Goal: Task Accomplishment & Management: Manage account settings

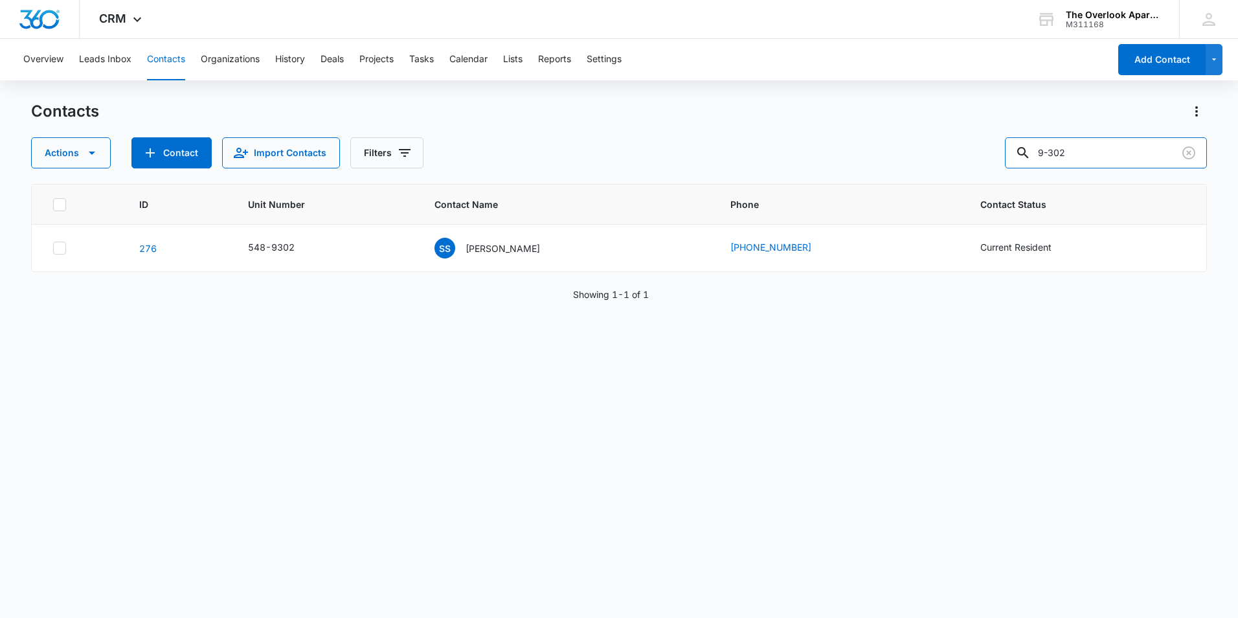
drag, startPoint x: 1098, startPoint y: 146, endPoint x: 803, endPoint y: 187, distance: 297.4
click at [804, 188] on div "Contacts Actions Contact Import Contacts Filters 9-302 ID Unit Number Contact N…" at bounding box center [619, 359] width 1176 height 516
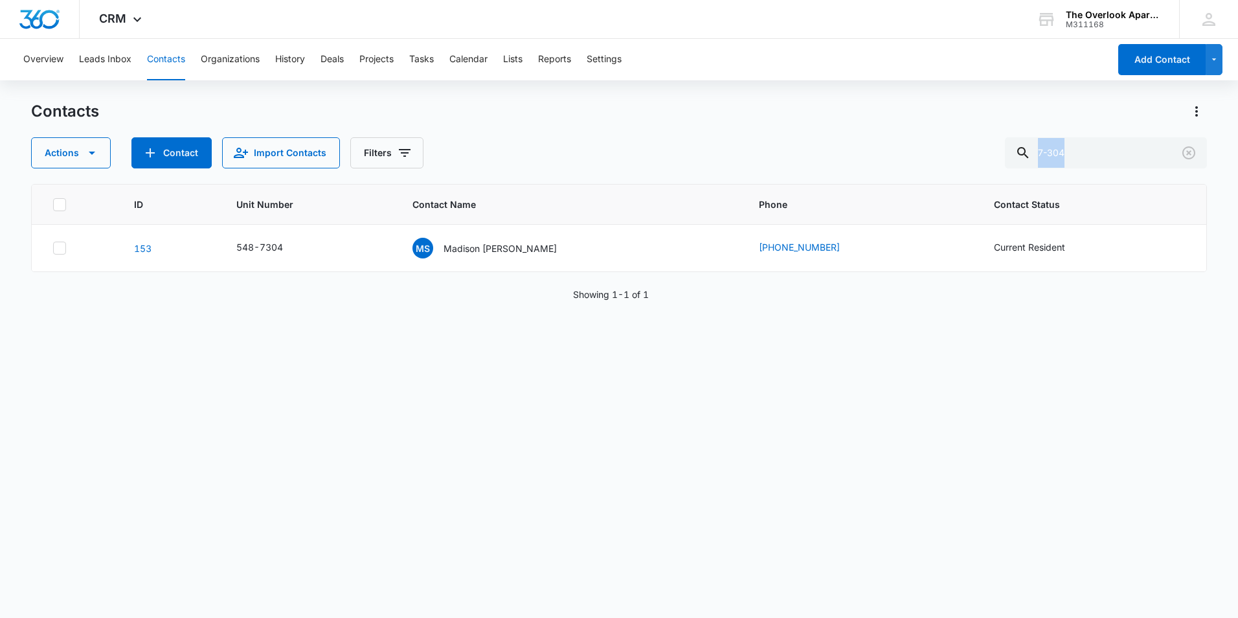
drag, startPoint x: 1115, startPoint y: 136, endPoint x: 930, endPoint y: 172, distance: 188.1
click at [929, 172] on div "Contacts Actions Contact Import Contacts Filters 7-304 ID Unit Number Contact N…" at bounding box center [619, 359] width 1176 height 516
click at [1102, 157] on input "7-304" at bounding box center [1106, 152] width 202 height 31
drag, startPoint x: 1055, startPoint y: 150, endPoint x: 1006, endPoint y: 148, distance: 49.2
click at [1006, 148] on div "Actions Contact Import Contacts Filters 7-304" at bounding box center [619, 152] width 1176 height 31
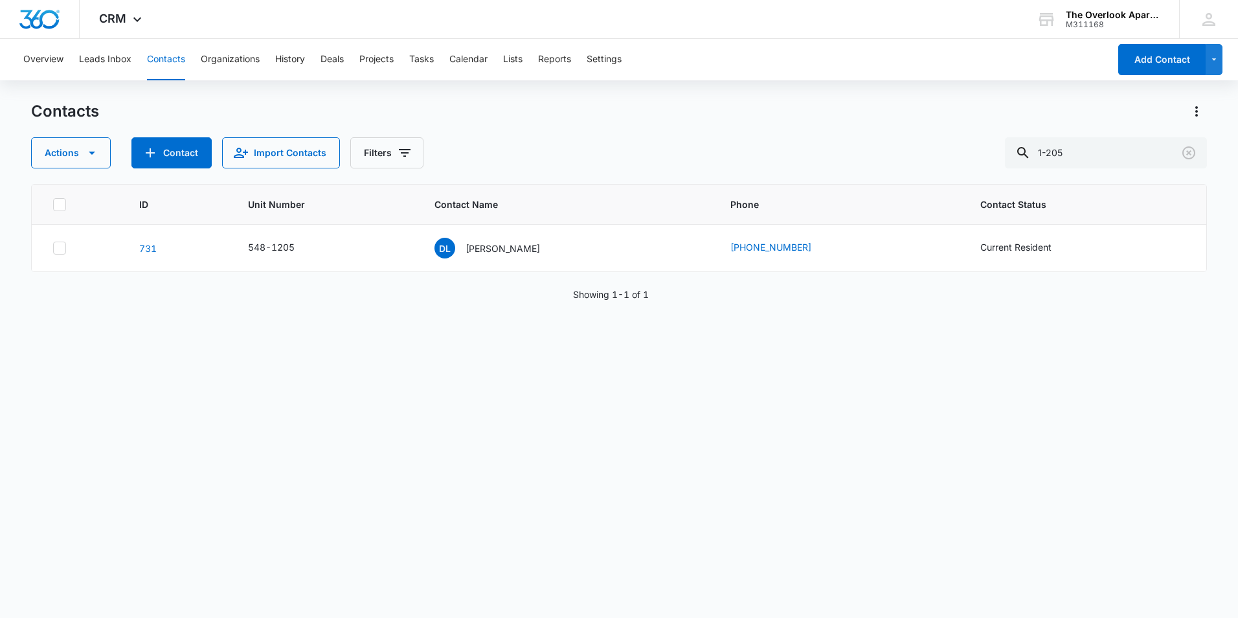
click at [926, 346] on div "ID Unit Number Contact Name Phone Contact Status [PHONE_NUMBER] DL [PERSON_NAME…" at bounding box center [619, 392] width 1176 height 417
drag, startPoint x: 1108, startPoint y: 154, endPoint x: 1056, endPoint y: 157, distance: 52.0
click at [1056, 157] on input "1-205" at bounding box center [1106, 152] width 202 height 31
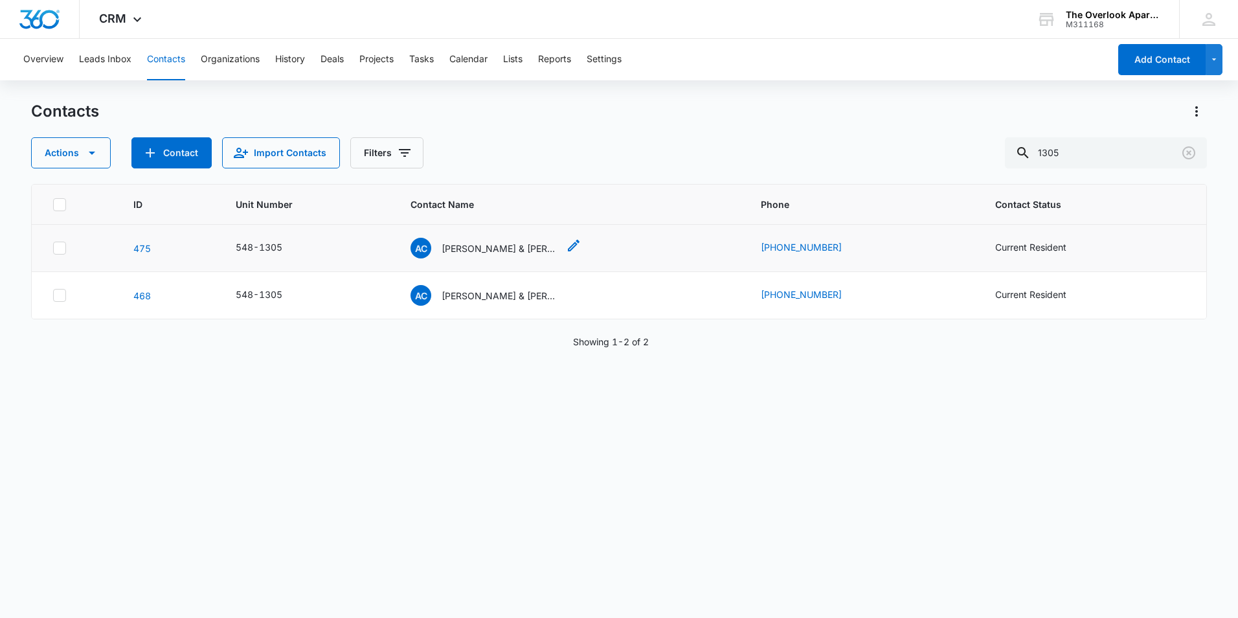
click at [568, 239] on icon "Contact Name - Adam Crittenden & Tonya Masztaler - Select to Edit Field" at bounding box center [574, 246] width 16 height 16
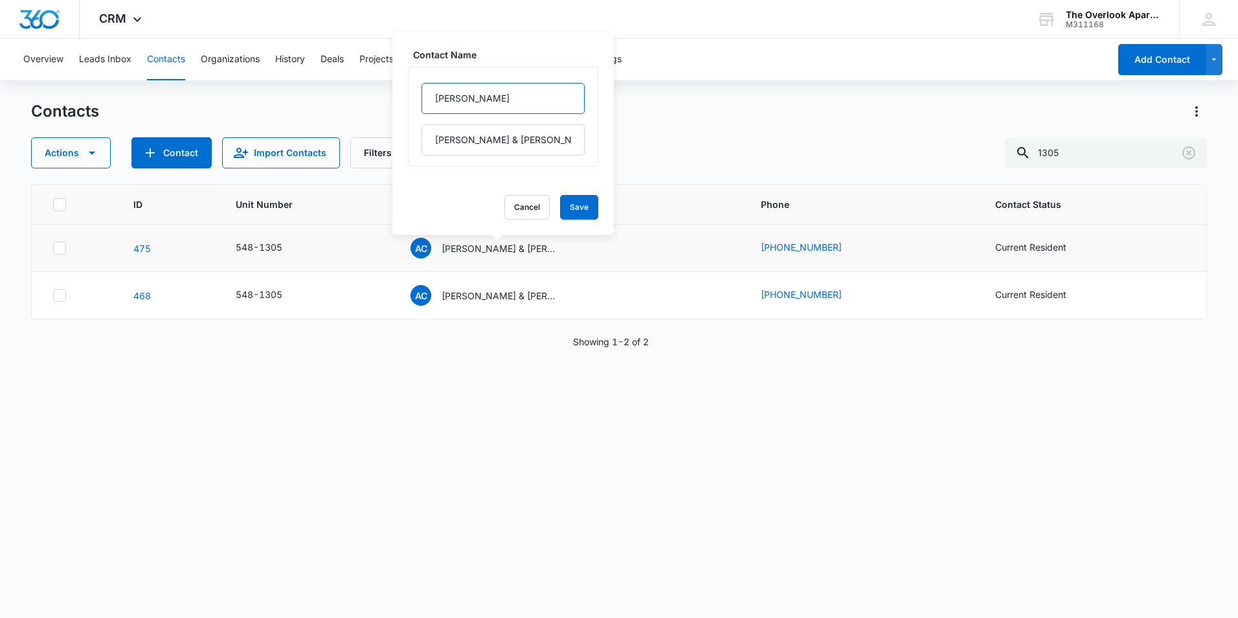
drag, startPoint x: 429, startPoint y: 96, endPoint x: 471, endPoint y: 101, distance: 41.8
click at [471, 101] on input "[PERSON_NAME]" at bounding box center [503, 98] width 163 height 31
drag, startPoint x: 433, startPoint y: 135, endPoint x: 590, endPoint y: 134, distance: 157.4
click at [590, 134] on div "Contact Name [PERSON_NAME] & [PERSON_NAME] Cancel Save" at bounding box center [504, 133] width 222 height 203
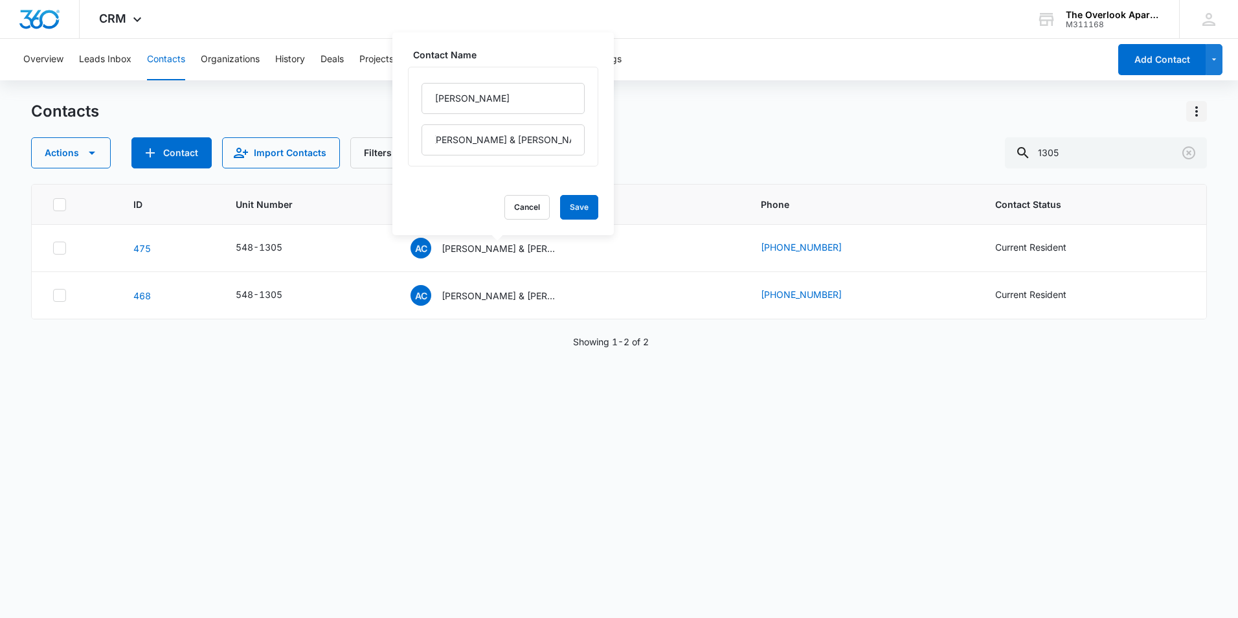
scroll to position [0, 0]
click at [1138, 166] on input "1305" at bounding box center [1106, 152] width 202 height 31
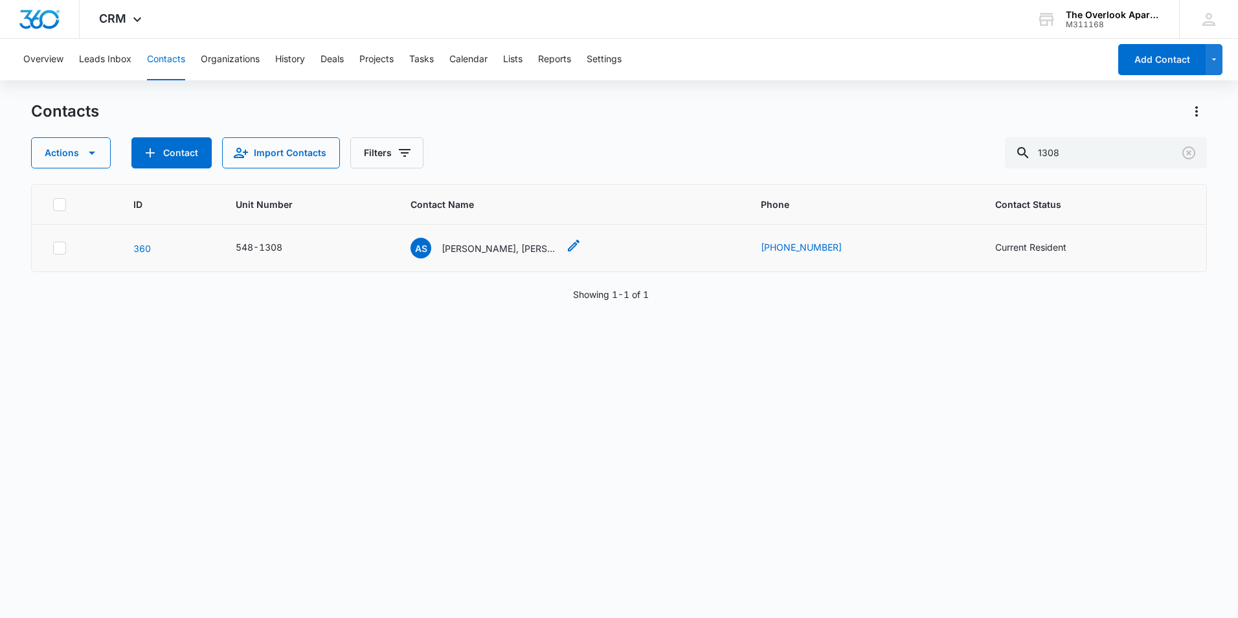
click at [571, 251] on icon "Contact Name - Andrew Sanchez, Gregory Carter & David E. McCleve - Select to Ed…" at bounding box center [574, 246] width 12 height 12
drag, startPoint x: 433, startPoint y: 98, endPoint x: 595, endPoint y: 104, distance: 162.0
click at [595, 104] on div "Contact Name [PERSON_NAME], [PERSON_NAME] & [PERSON_NAME] Cancel Save" at bounding box center [504, 133] width 222 height 203
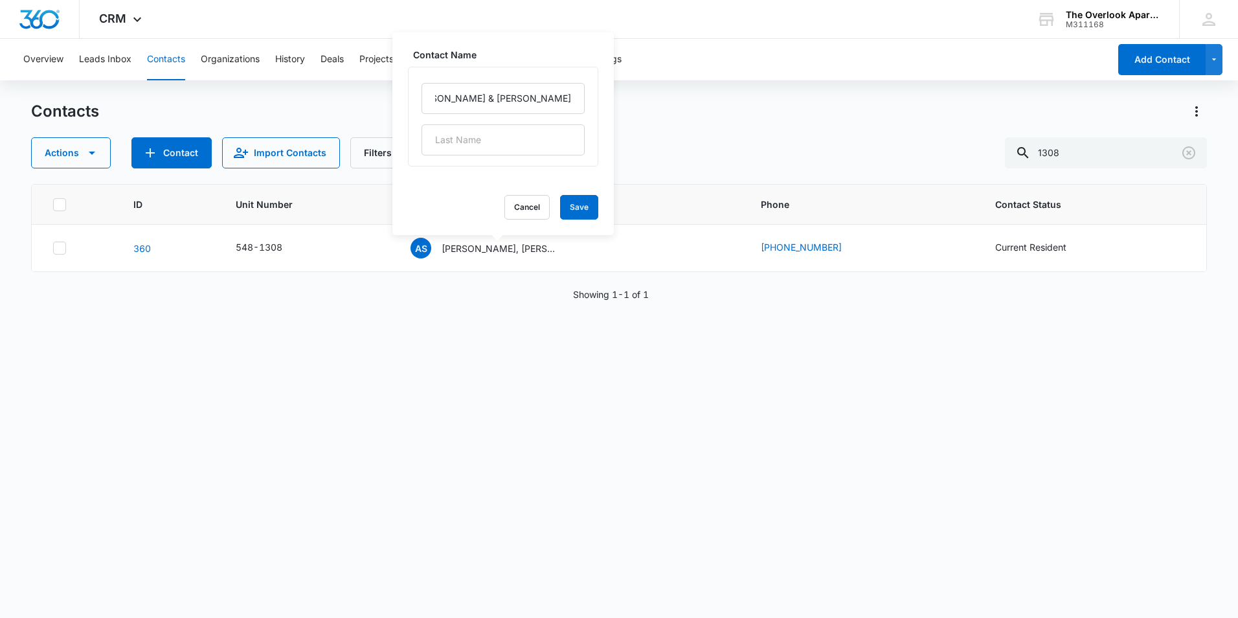
scroll to position [0, 0]
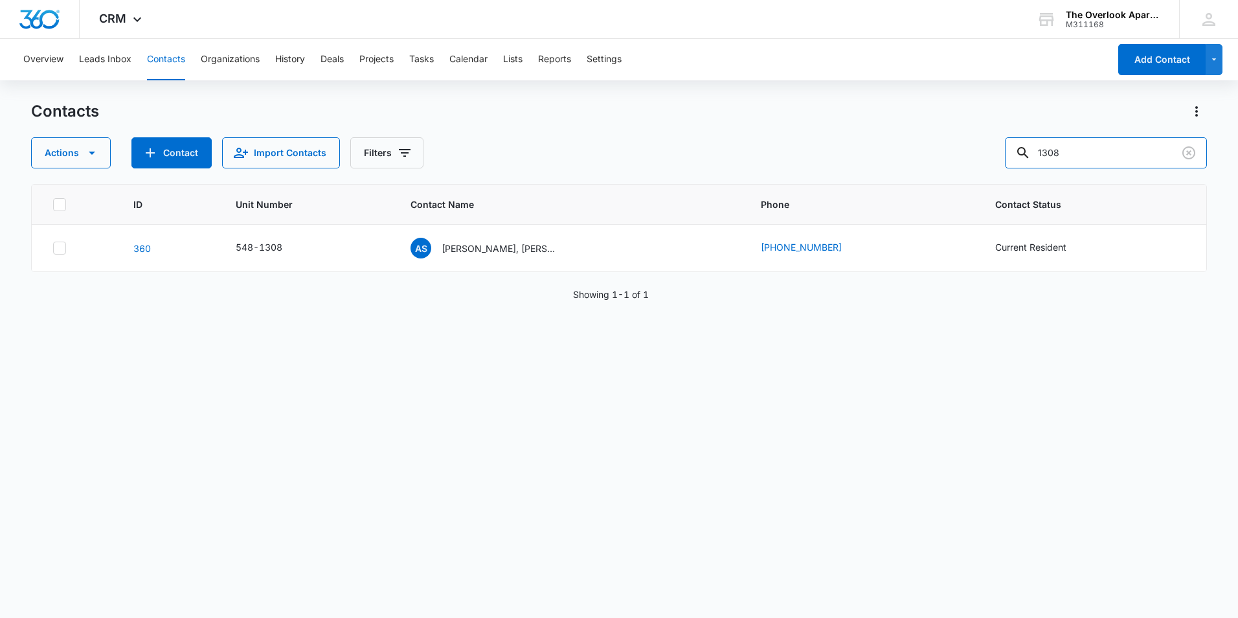
drag, startPoint x: 1106, startPoint y: 147, endPoint x: 1003, endPoint y: 157, distance: 103.4
click at [1003, 157] on div "Actions Contact Import Contacts Filters 1308" at bounding box center [619, 152] width 1176 height 31
drag, startPoint x: 1113, startPoint y: 155, endPoint x: 1057, endPoint y: 150, distance: 55.9
click at [1057, 150] on input "2105" at bounding box center [1106, 152] width 202 height 31
drag, startPoint x: 1113, startPoint y: 149, endPoint x: 870, endPoint y: 173, distance: 244.7
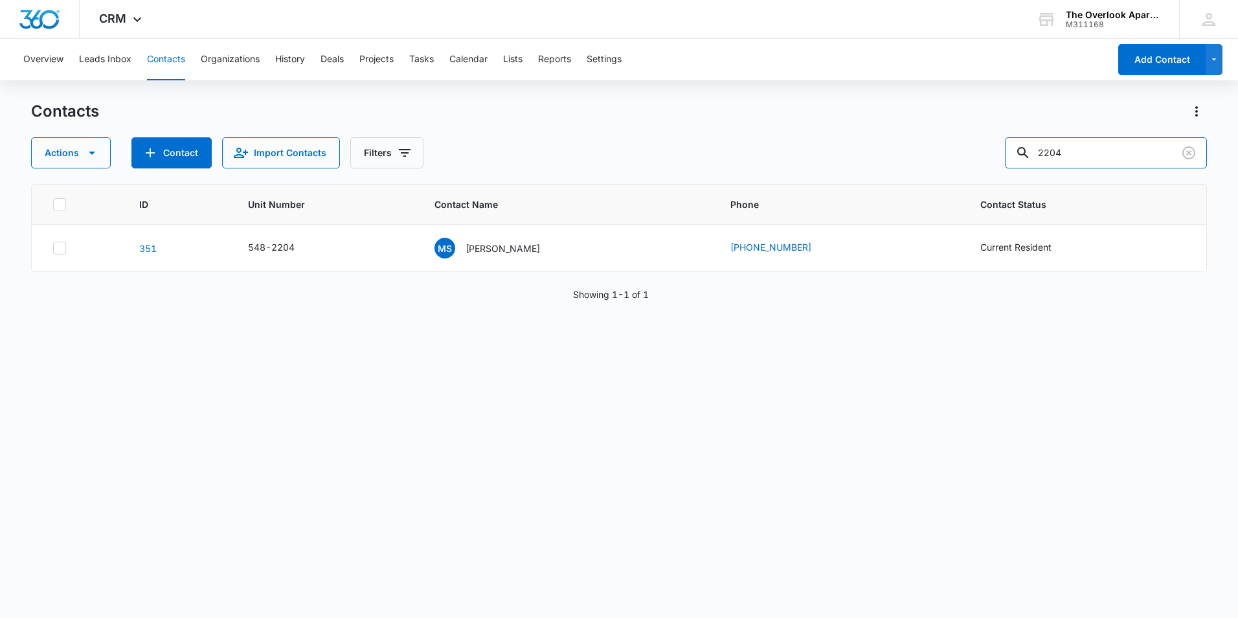
click at [870, 173] on div "Contacts Actions Contact Import Contacts Filters 2204 ID Unit Number Contact Na…" at bounding box center [619, 359] width 1176 height 516
drag, startPoint x: 1115, startPoint y: 147, endPoint x: 1112, endPoint y: 141, distance: 7.2
click at [1115, 147] on input "3102" at bounding box center [1106, 152] width 202 height 31
type input "3"
click at [558, 246] on icon "Contact Name - Matthew Sandoval - Select to Edit Field" at bounding box center [556, 246] width 16 height 16
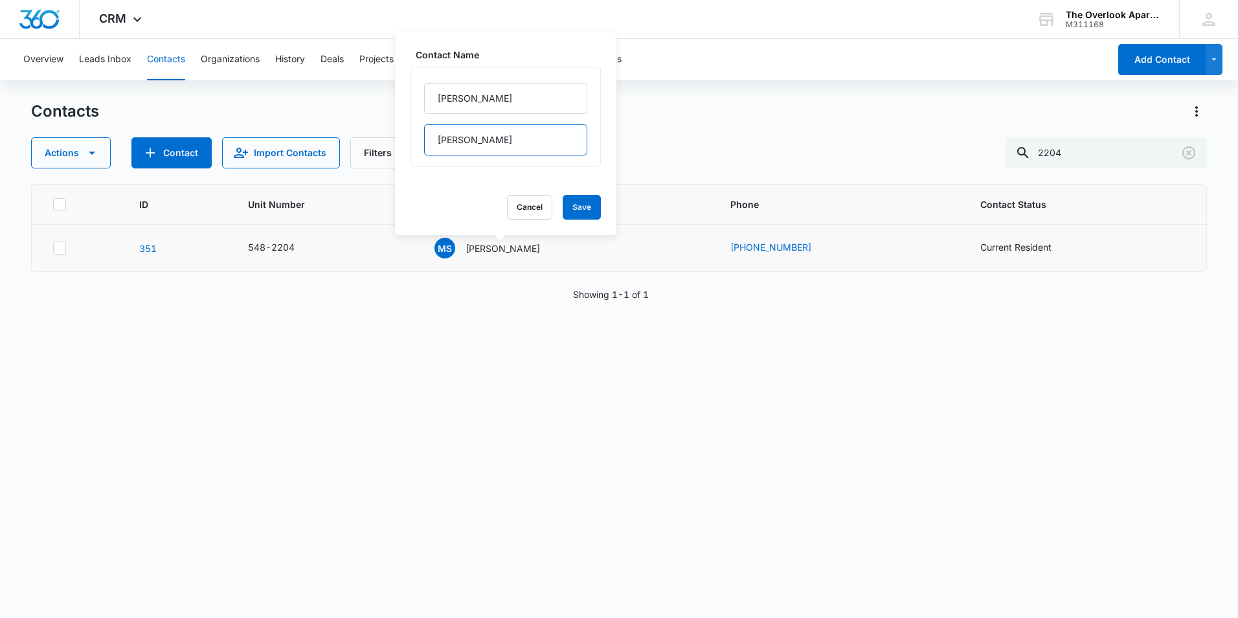
drag, startPoint x: 513, startPoint y: 141, endPoint x: 428, endPoint y: 142, distance: 84.9
click at [428, 142] on input "[PERSON_NAME]" at bounding box center [505, 139] width 163 height 31
drag, startPoint x: 1079, startPoint y: 149, endPoint x: 959, endPoint y: 150, distance: 119.8
click at [959, 150] on div "Actions Contact Import Contacts Filters 2204" at bounding box center [619, 152] width 1176 height 31
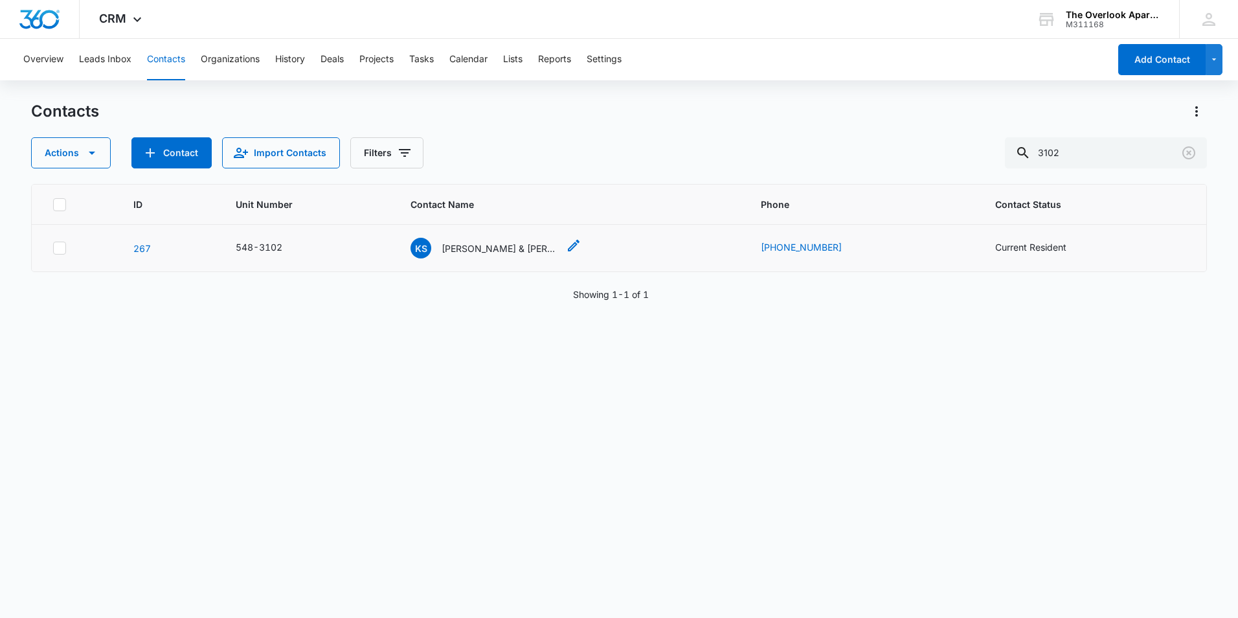
click at [567, 248] on div "KS [PERSON_NAME] & [PERSON_NAME]" at bounding box center [496, 248] width 171 height 21
drag, startPoint x: 441, startPoint y: 93, endPoint x: 582, endPoint y: 100, distance: 140.7
click at [582, 100] on div "[PERSON_NAME] & [PERSON_NAME]" at bounding box center [503, 117] width 190 height 100
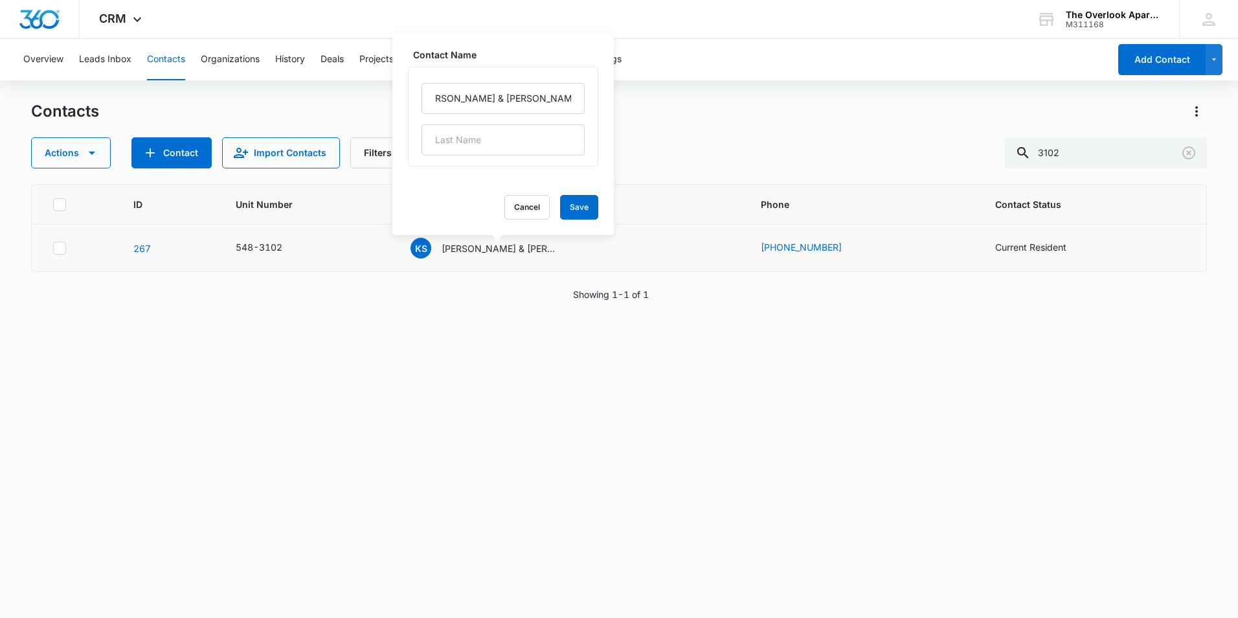
scroll to position [0, 0]
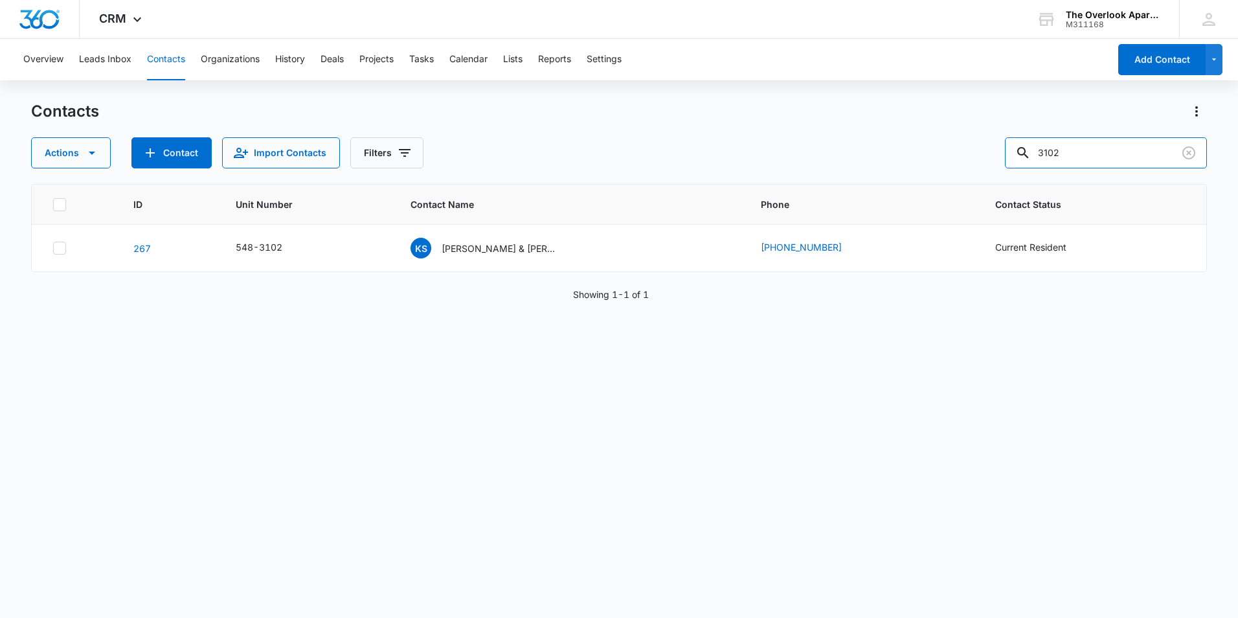
drag, startPoint x: 1117, startPoint y: 141, endPoint x: 771, endPoint y: 137, distance: 345.9
click at [756, 161] on div "Actions Contact Import Contacts Filters 3102" at bounding box center [619, 152] width 1176 height 31
click at [564, 245] on div "YG [PERSON_NAME] & [PERSON_NAME]" at bounding box center [496, 248] width 171 height 21
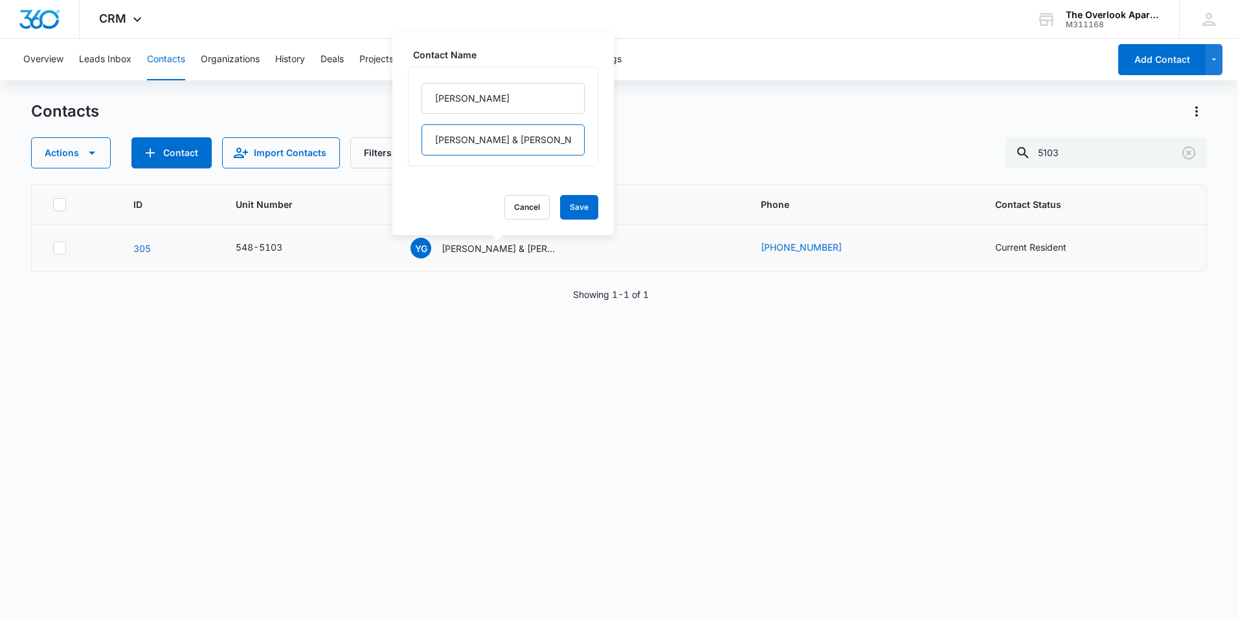
drag, startPoint x: 551, startPoint y: 139, endPoint x: 415, endPoint y: 142, distance: 136.1
click at [415, 142] on div "[PERSON_NAME] & [PERSON_NAME]" at bounding box center [503, 117] width 190 height 100
drag, startPoint x: 478, startPoint y: 95, endPoint x: 385, endPoint y: 94, distance: 92.6
click at [385, 94] on div "Overview Leads Inbox Contacts Organizations History Deals Projects Tasks Calend…" at bounding box center [619, 328] width 1238 height 578
drag, startPoint x: 518, startPoint y: 104, endPoint x: 433, endPoint y: 102, distance: 84.2
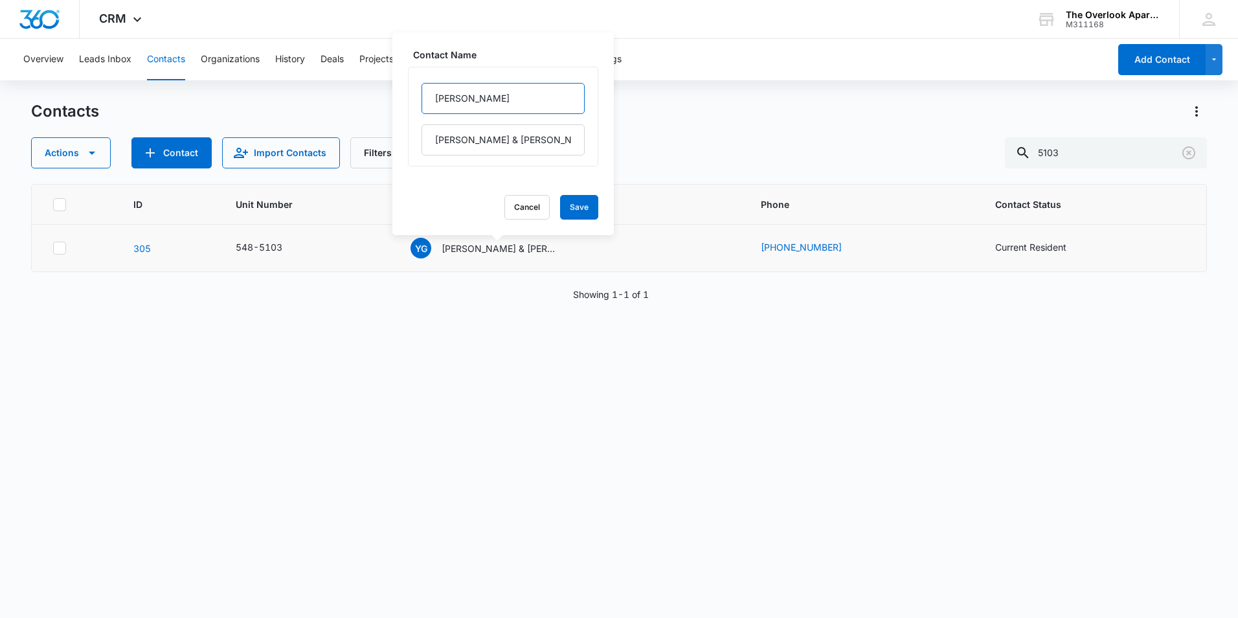
click at [433, 102] on input "[PERSON_NAME]" at bounding box center [503, 98] width 163 height 31
click at [1121, 144] on input "5103" at bounding box center [1106, 152] width 202 height 31
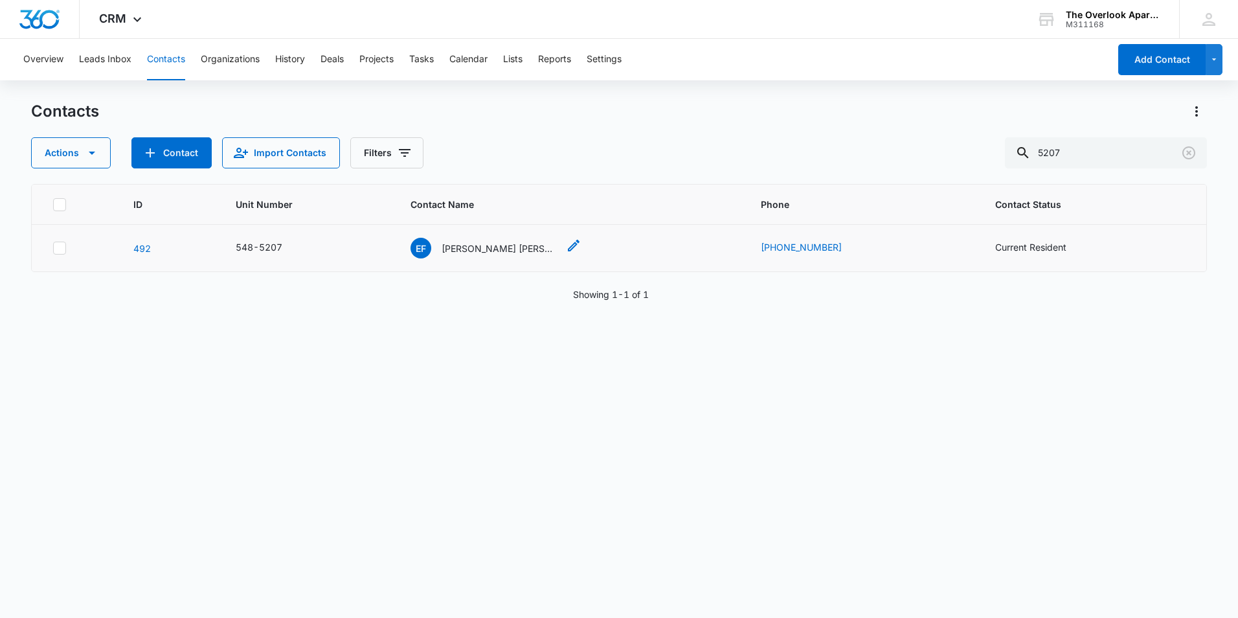
click at [564, 251] on div "EF [PERSON_NAME] [PERSON_NAME] & [PERSON_NAME]" at bounding box center [496, 248] width 171 height 21
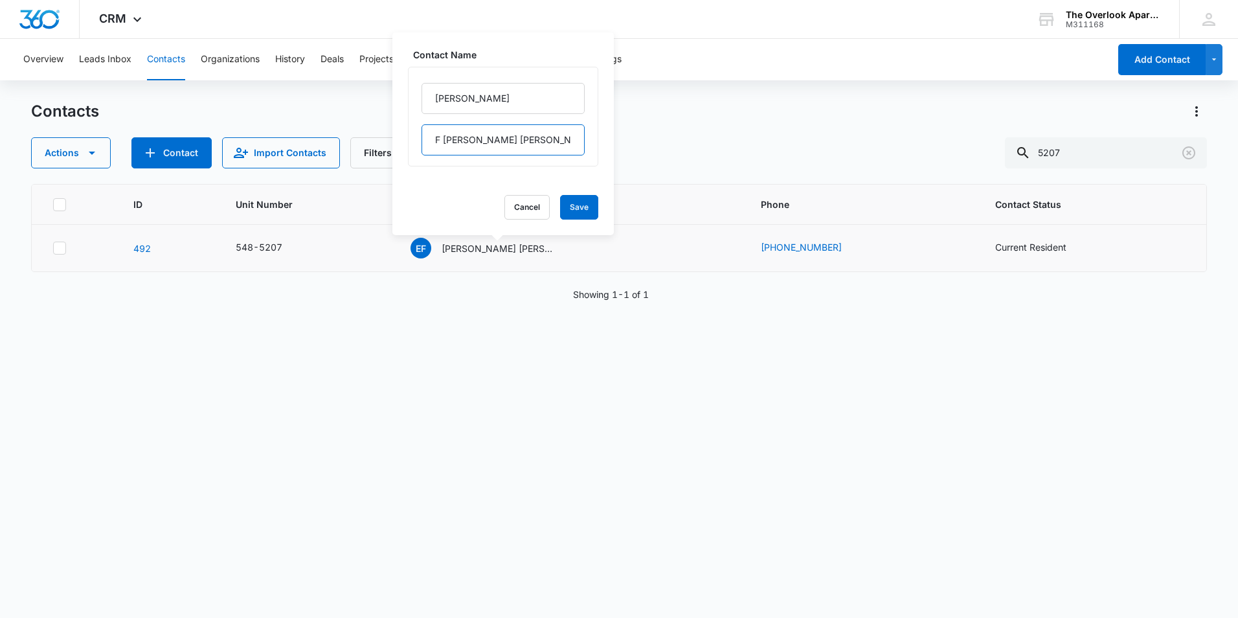
scroll to position [0, 5]
drag, startPoint x: 429, startPoint y: 140, endPoint x: 599, endPoint y: 141, distance: 170.3
click at [599, 141] on div "Contact Name [PERSON_NAME] [PERSON_NAME] & [PERSON_NAME] Cancel Save" at bounding box center [504, 133] width 222 height 203
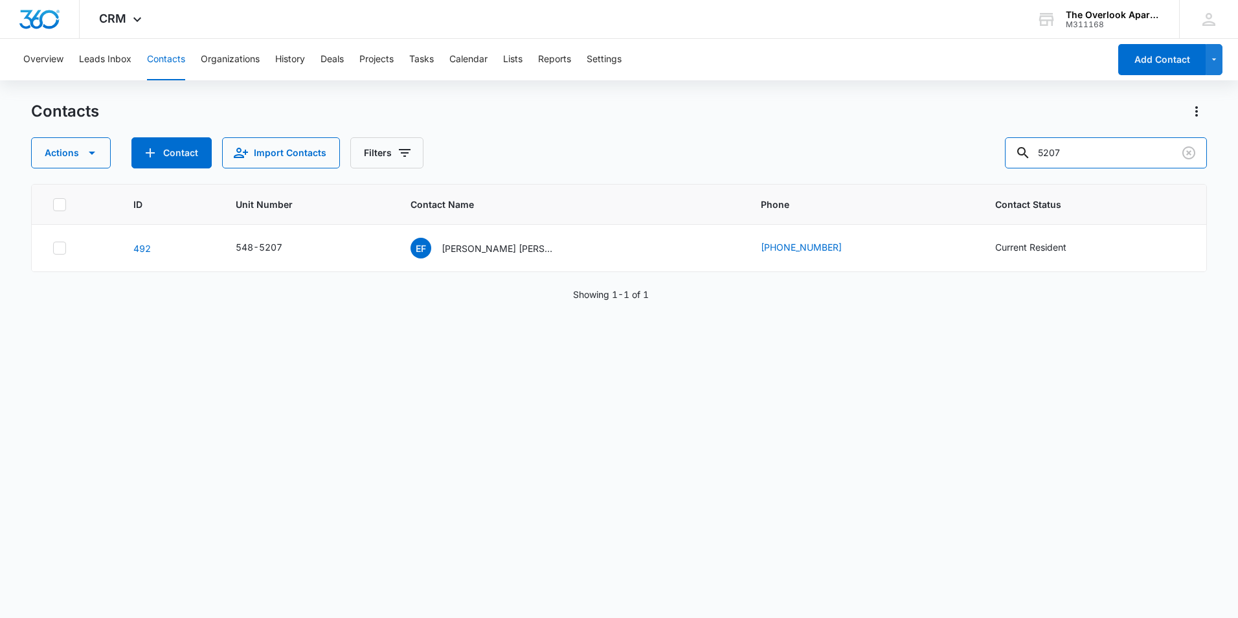
drag, startPoint x: 1098, startPoint y: 150, endPoint x: 973, endPoint y: 169, distance: 125.9
click at [973, 169] on div "Contacts Actions Contact Import Contacts Filters 5207 ID Unit Number Contact Na…" at bounding box center [619, 359] width 1176 height 516
click at [573, 253] on div "Contact Name - Sabrina & Ernesto Gonzales - Select to Edit Field" at bounding box center [574, 248] width 16 height 21
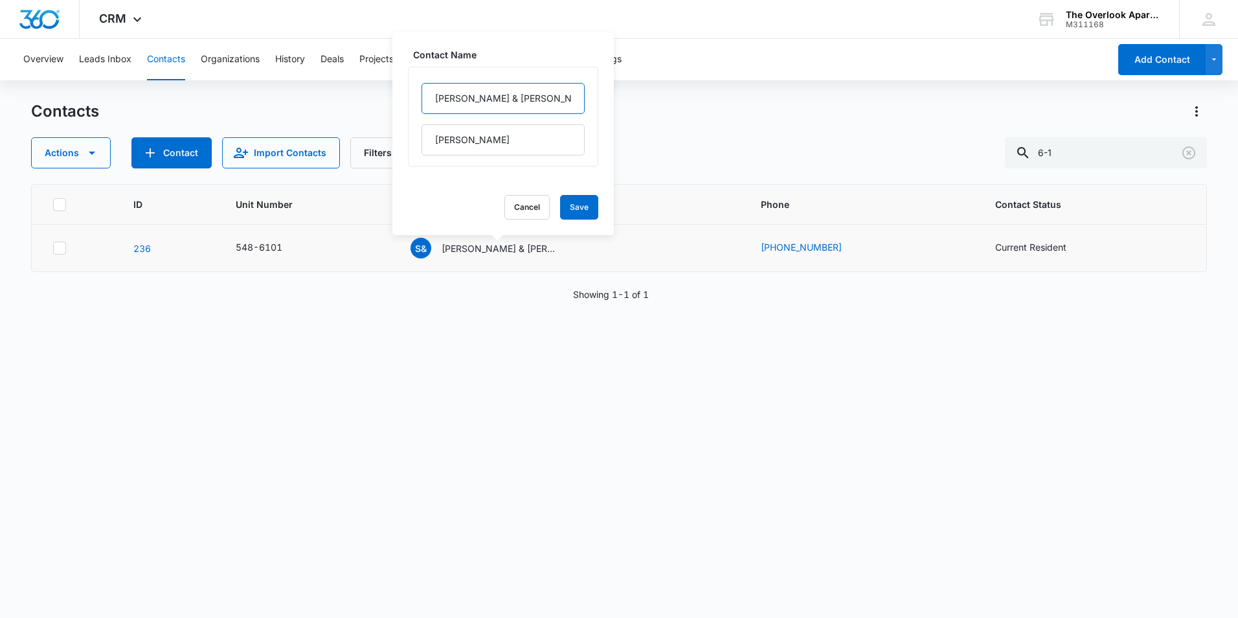
drag, startPoint x: 447, startPoint y: 91, endPoint x: 424, endPoint y: 89, distance: 23.4
click at [424, 89] on input "[PERSON_NAME] & [PERSON_NAME]" at bounding box center [503, 98] width 163 height 31
drag, startPoint x: 529, startPoint y: 139, endPoint x: 391, endPoint y: 144, distance: 138.1
click at [391, 144] on div "Contacts Actions Contact Import Contacts Filters 6-1 ID Unit Number Contact Nam…" at bounding box center [619, 359] width 1176 height 516
drag, startPoint x: 494, startPoint y: 148, endPoint x: 433, endPoint y: 148, distance: 60.9
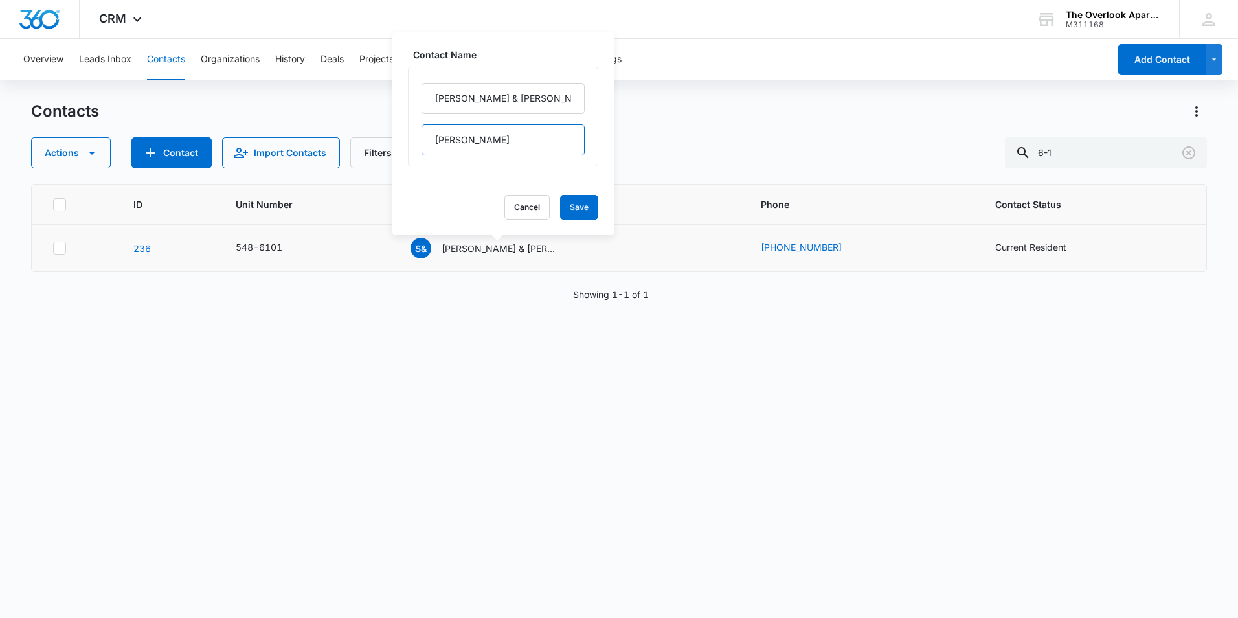
click at [433, 148] on input "[PERSON_NAME]" at bounding box center [503, 139] width 163 height 31
drag, startPoint x: 968, startPoint y: 141, endPoint x: 956, endPoint y: 142, distance: 12.5
click at [956, 142] on div "Actions Contact Import Contacts Filters 6-1" at bounding box center [619, 152] width 1176 height 31
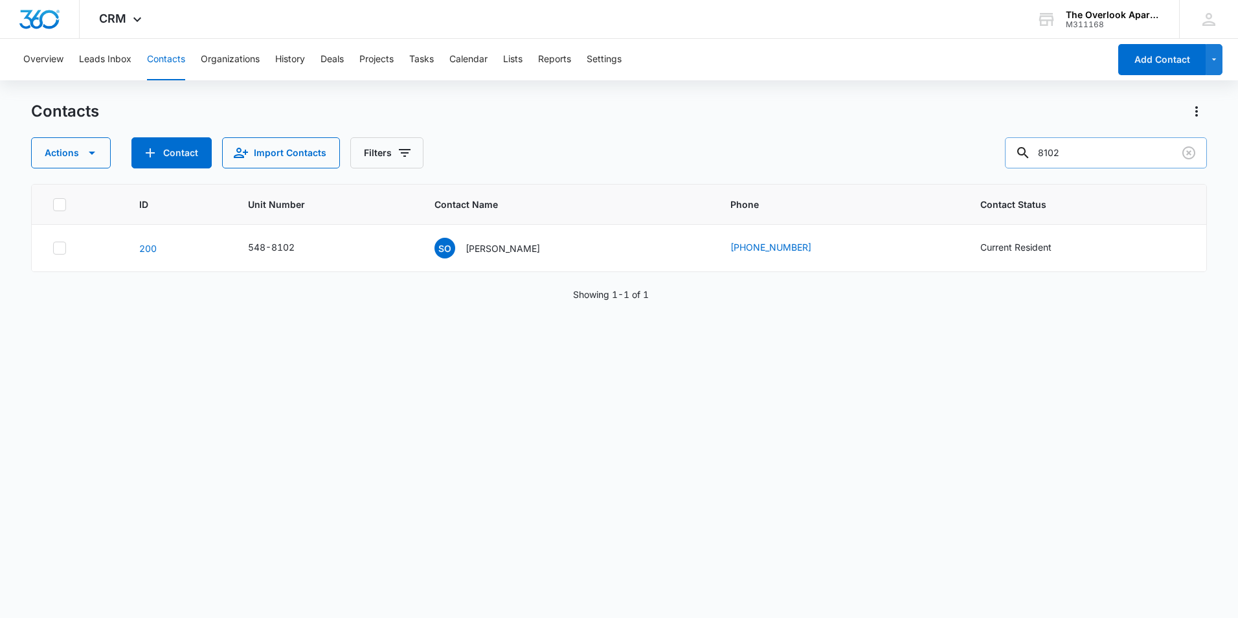
click at [1089, 157] on input "8102" at bounding box center [1106, 152] width 202 height 31
type input "8105"
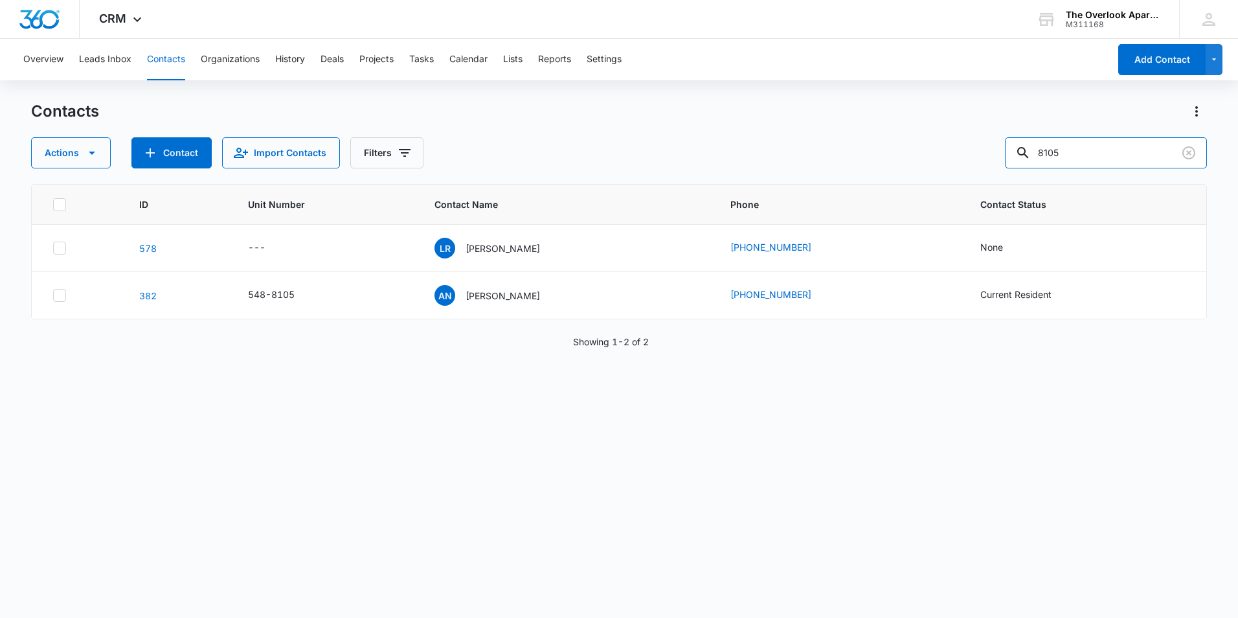
drag, startPoint x: 1093, startPoint y: 150, endPoint x: 949, endPoint y: 159, distance: 144.1
click at [949, 159] on div "Actions Contact Import Contacts Filters 8105" at bounding box center [619, 152] width 1176 height 31
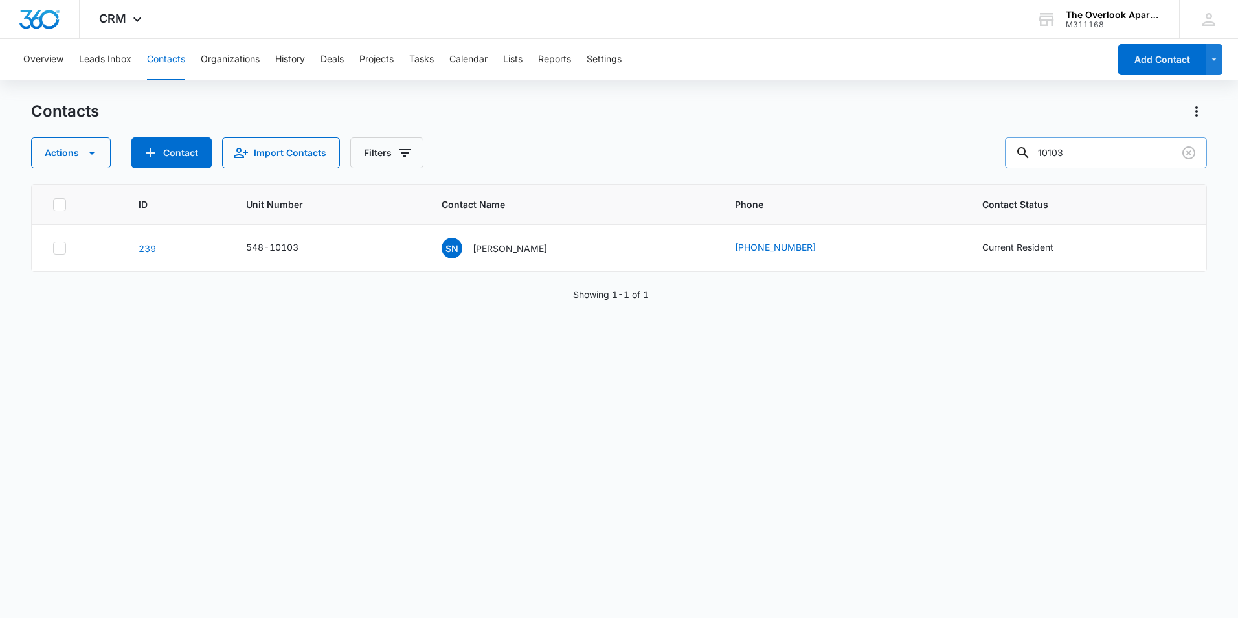
click at [1076, 158] on input "10103" at bounding box center [1106, 152] width 202 height 31
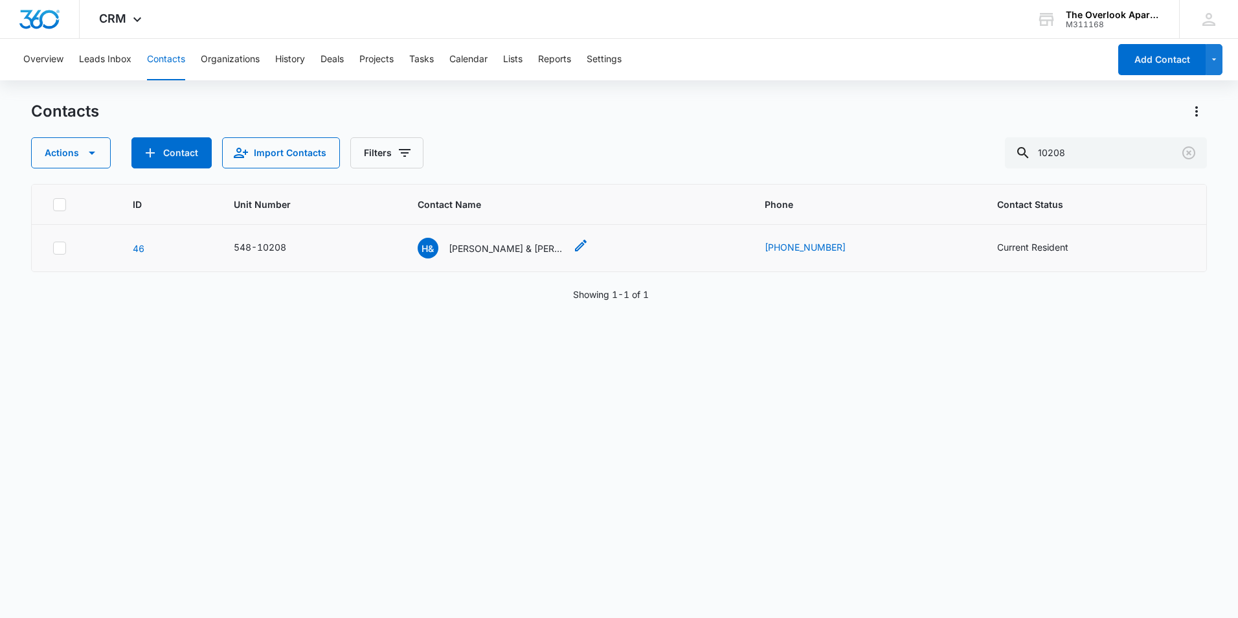
click at [573, 245] on icon "Contact Name - Hannah & Jonathan Mogle - Select to Edit Field" at bounding box center [581, 246] width 16 height 16
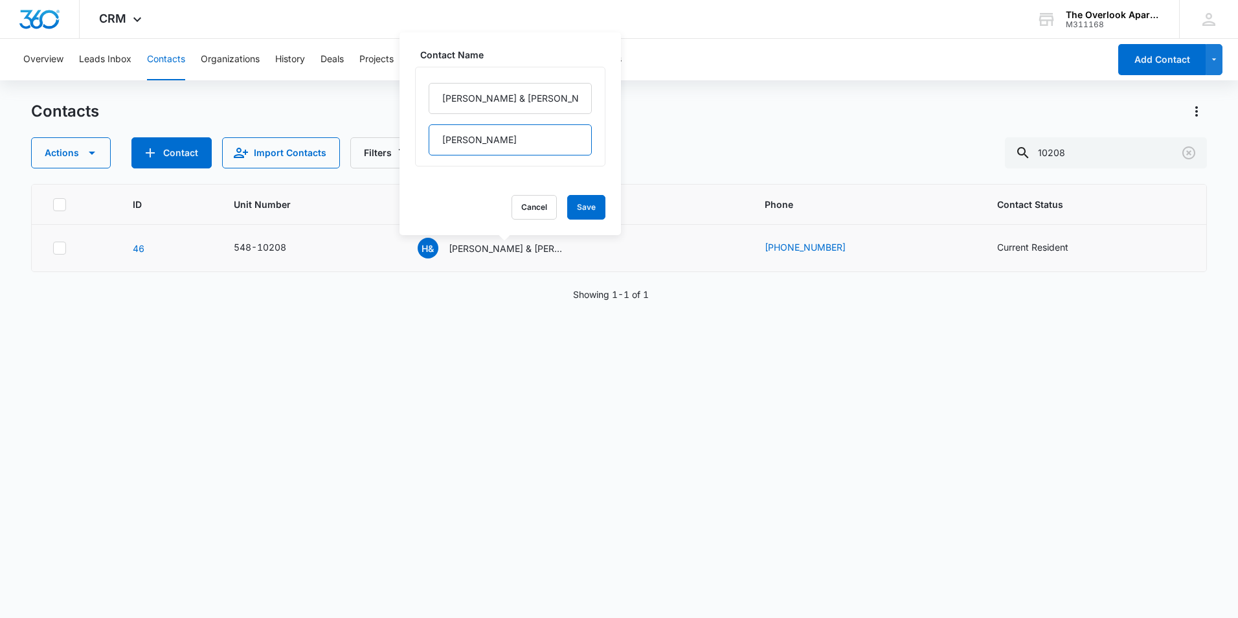
drag, startPoint x: 478, startPoint y: 143, endPoint x: 438, endPoint y: 142, distance: 40.2
click at [438, 142] on input "[PERSON_NAME]" at bounding box center [510, 139] width 163 height 31
drag, startPoint x: 483, startPoint y: 100, endPoint x: 418, endPoint y: 97, distance: 64.9
click at [418, 97] on div "[PERSON_NAME] & [PERSON_NAME]" at bounding box center [510, 117] width 190 height 100
drag, startPoint x: 476, startPoint y: 146, endPoint x: 368, endPoint y: 146, distance: 108.2
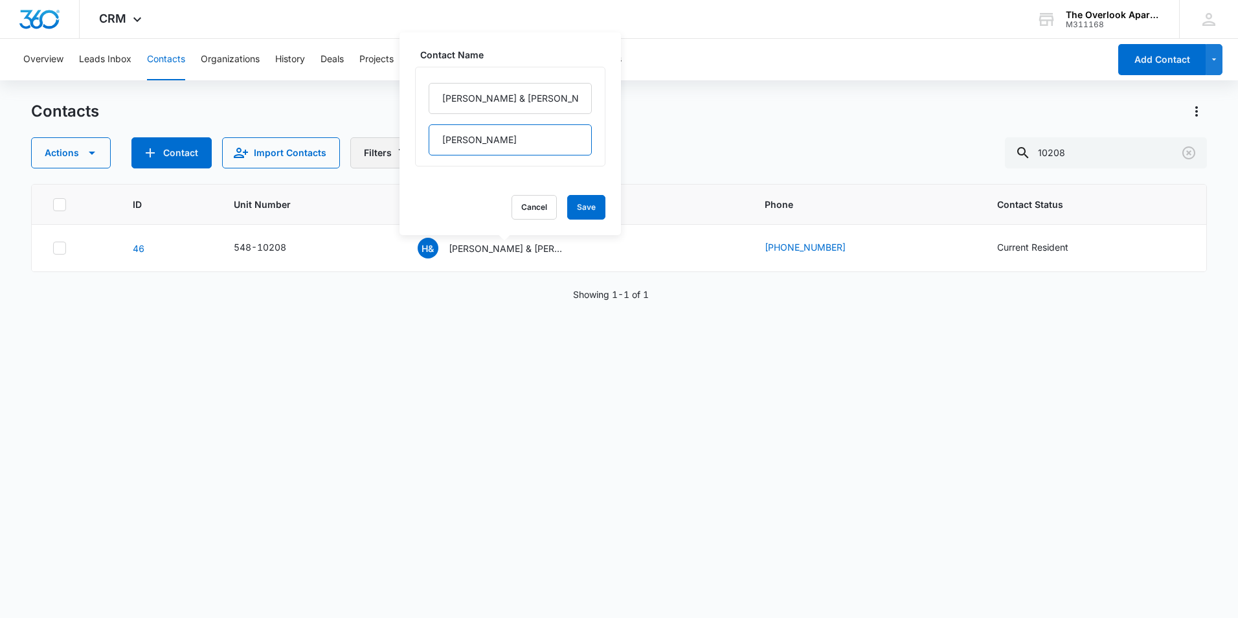
click at [368, 146] on div "Contacts Actions Contact Import Contacts Filters 10208 ID Unit Number Contact N…" at bounding box center [619, 359] width 1176 height 516
drag, startPoint x: 448, startPoint y: 142, endPoint x: 430, endPoint y: 145, distance: 17.7
click at [430, 145] on input "[PERSON_NAME]" at bounding box center [510, 139] width 163 height 31
click at [1092, 159] on input "10208" at bounding box center [1106, 152] width 202 height 31
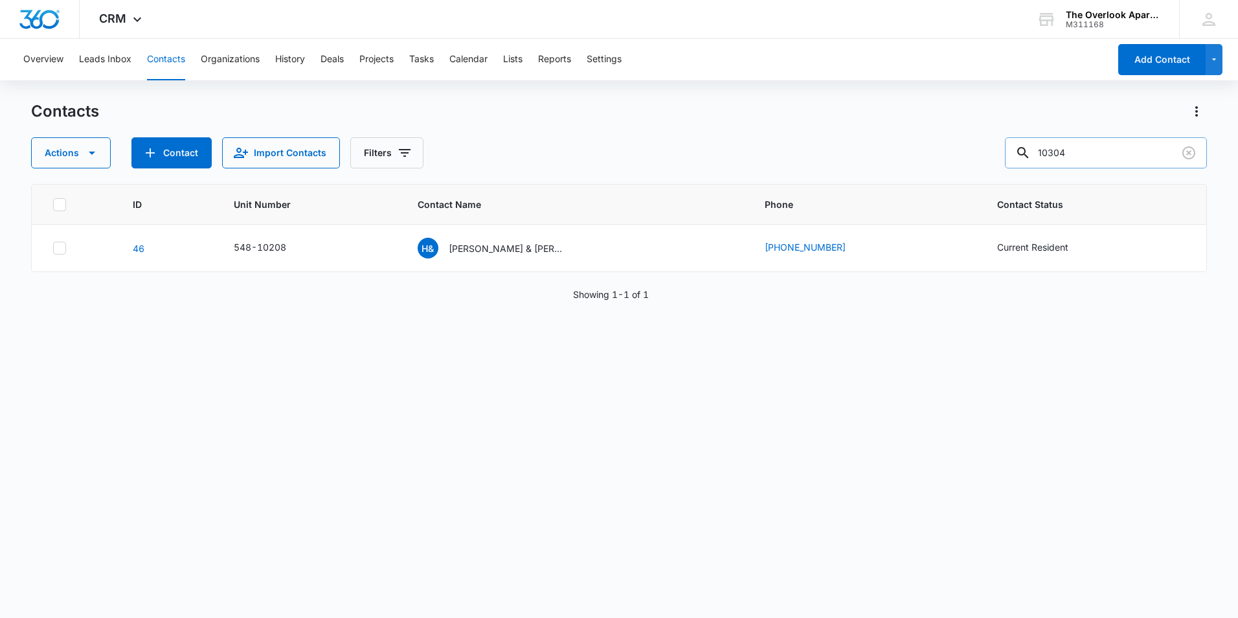
type input "10304"
